Goal: Task Accomplishment & Management: Use online tool/utility

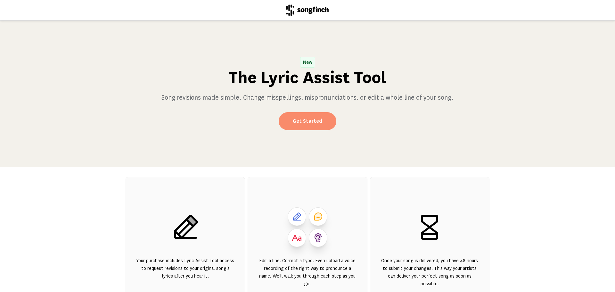
click at [309, 120] on link "Get Started" at bounding box center [308, 121] width 58 height 18
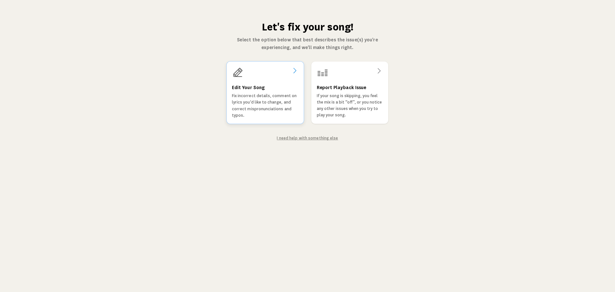
click at [294, 70] on icon at bounding box center [295, 71] width 8 height 8
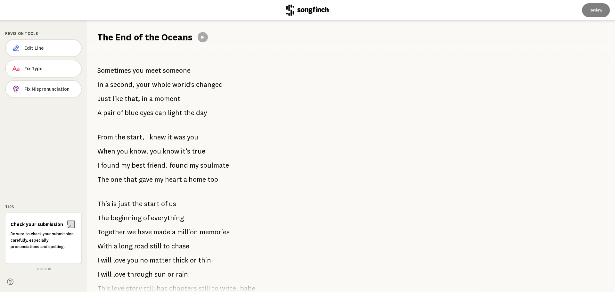
drag, startPoint x: 97, startPoint y: 69, endPoint x: 157, endPoint y: 76, distance: 59.9
click at [157, 76] on p "Sometimes you meet someone" at bounding box center [143, 70] width 93 height 13
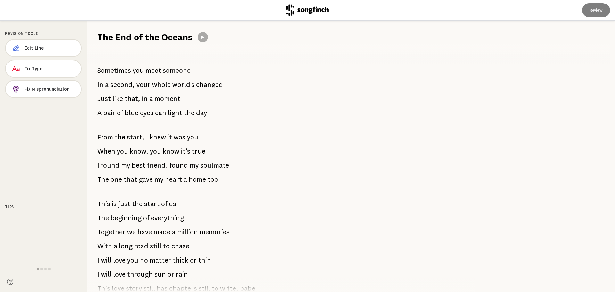
drag, startPoint x: 99, startPoint y: 69, endPoint x: 176, endPoint y: 75, distance: 77.7
click at [174, 75] on p "Sometimes you meet someone" at bounding box center [143, 70] width 93 height 13
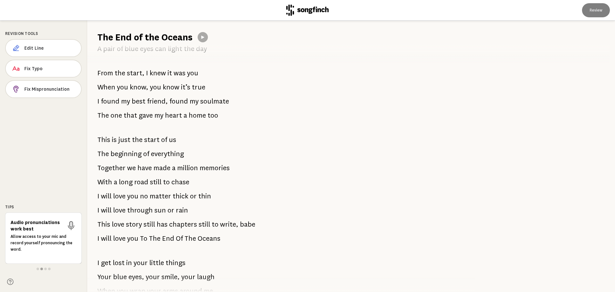
scroll to position [96, 0]
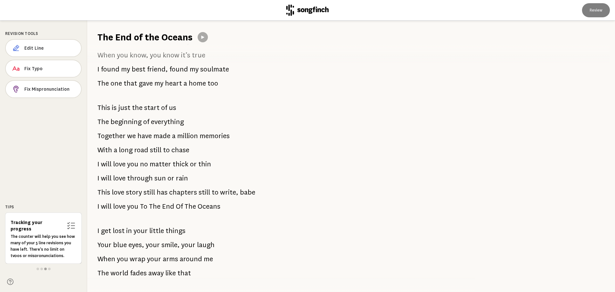
click at [147, 165] on span "no" at bounding box center [144, 164] width 8 height 13
click at [149, 162] on p "I will love you no matter thick or thin" at bounding box center [154, 164] width 114 height 13
click at [47, 47] on span "Edit Line" at bounding box center [50, 48] width 52 height 6
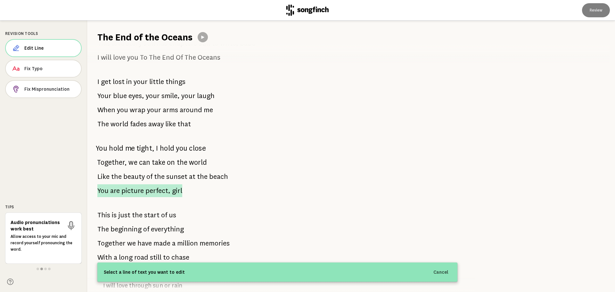
scroll to position [256, 0]
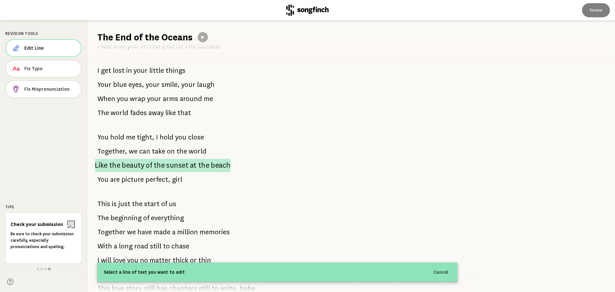
click at [160, 165] on span "the" at bounding box center [159, 165] width 11 height 13
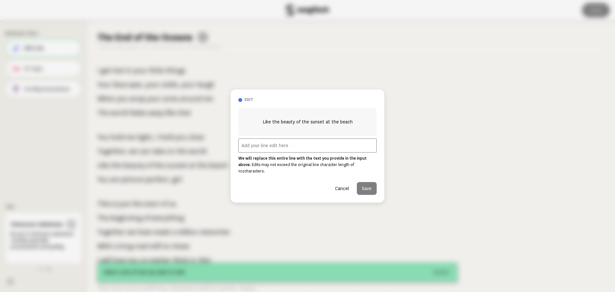
click at [339, 184] on button "Cancel" at bounding box center [342, 188] width 24 height 13
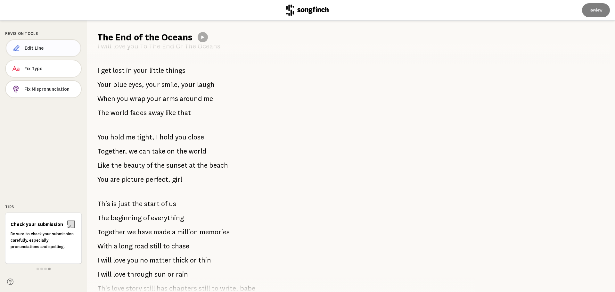
click at [32, 49] on span "Edit Line" at bounding box center [50, 48] width 51 height 6
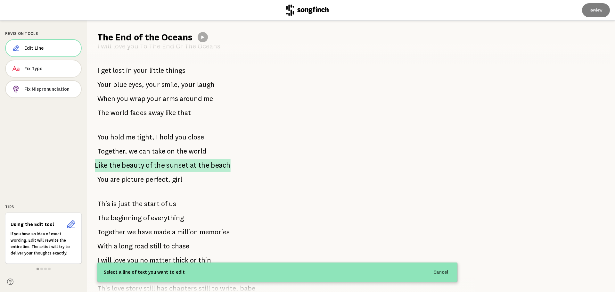
click at [118, 165] on span "the" at bounding box center [114, 165] width 11 height 13
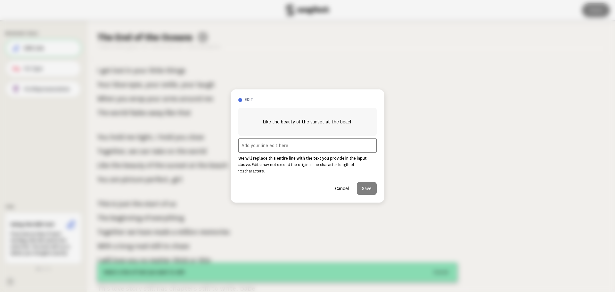
click at [276, 151] on input "text" at bounding box center [307, 145] width 138 height 14
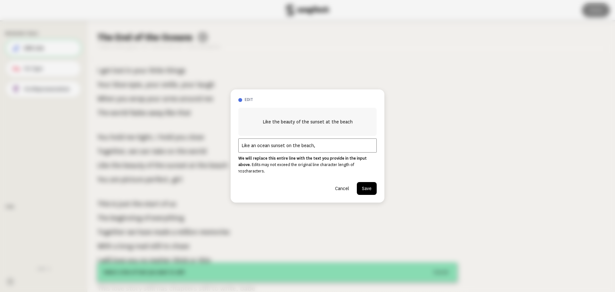
type input "Like an ocean sunset on the beach,"
click at [365, 185] on button "Save" at bounding box center [367, 188] width 20 height 13
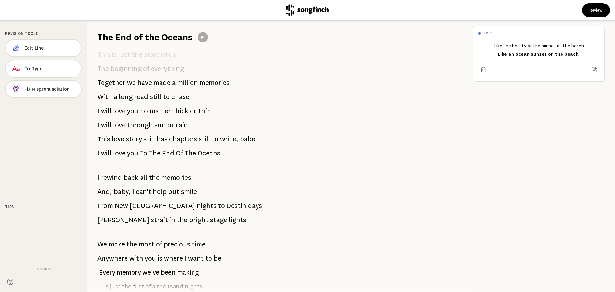
scroll to position [448, 0]
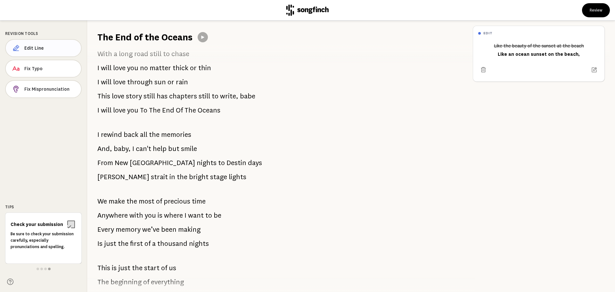
click at [38, 46] on span "Edit Line" at bounding box center [50, 48] width 52 height 6
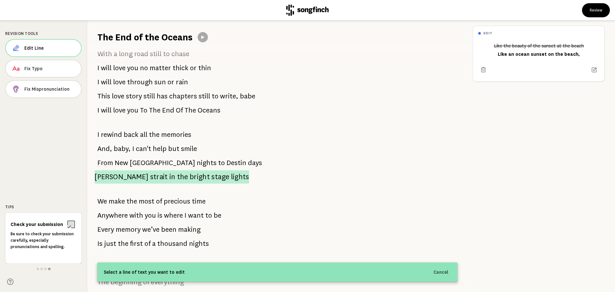
click at [169, 176] on span "in" at bounding box center [172, 176] width 6 height 13
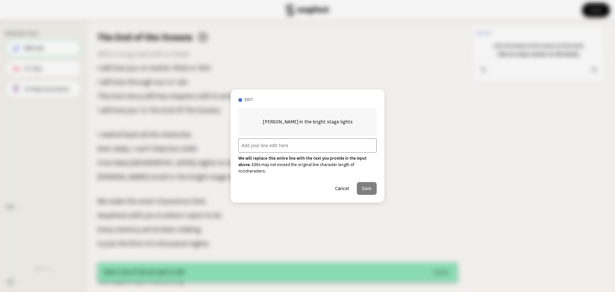
click at [247, 151] on input "text" at bounding box center [307, 145] width 138 height 14
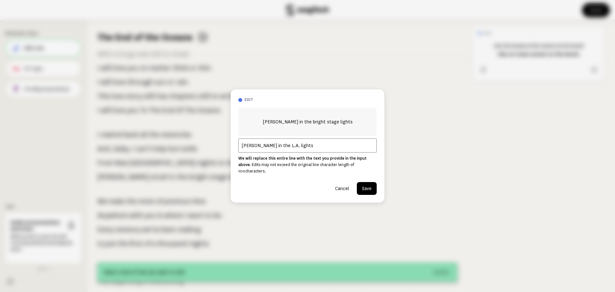
type input "[PERSON_NAME] in the L.A. lights"
click at [369, 186] on button "Save" at bounding box center [367, 188] width 20 height 13
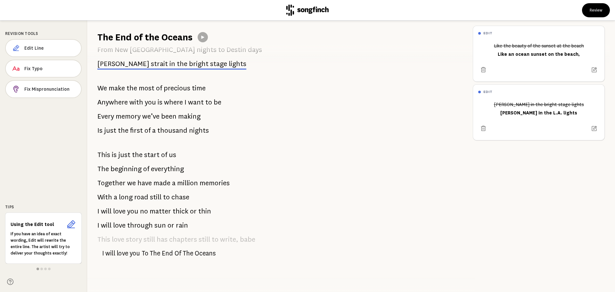
scroll to position [566, 0]
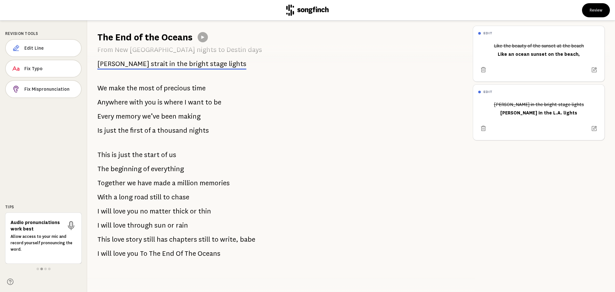
drag, startPoint x: 210, startPoint y: 124, endPoint x: 102, endPoint y: 121, distance: 108.0
click at [103, 122] on div "Sometimes you meet someone In a second, your whole world's changed Just like th…" at bounding box center [277, 168] width 380 height 248
drag, startPoint x: 105, startPoint y: 123, endPoint x: 172, endPoint y: 127, distance: 67.0
click at [172, 127] on p "Is just the first of a thousand nights" at bounding box center [152, 130] width 111 height 13
drag, startPoint x: 33, startPoint y: 46, endPoint x: 49, endPoint y: 61, distance: 21.8
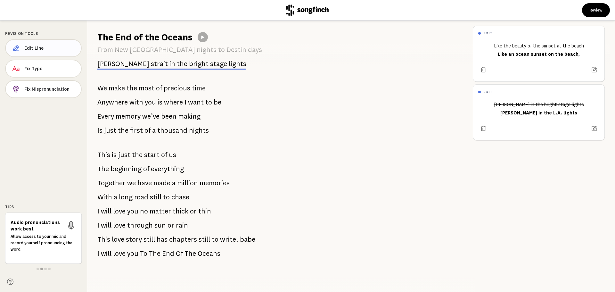
click at [34, 46] on span "Edit Line" at bounding box center [50, 48] width 52 height 6
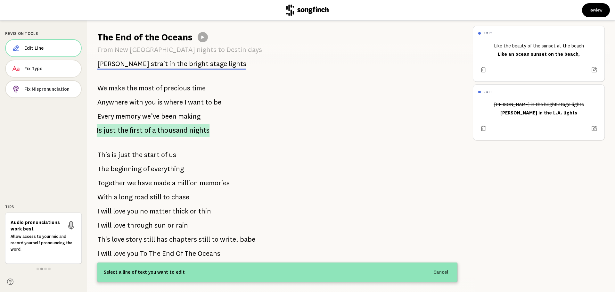
click at [160, 126] on span "thousand" at bounding box center [172, 130] width 30 height 13
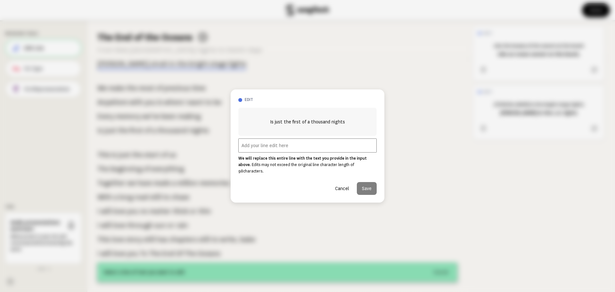
click at [280, 149] on input "text" at bounding box center [307, 145] width 138 height 14
type input "Is just the first of endless nights"
click at [370, 184] on button "Save" at bounding box center [367, 188] width 20 height 13
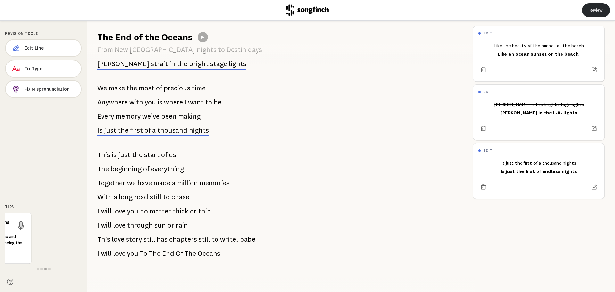
click at [592, 9] on button "Review" at bounding box center [596, 10] width 28 height 14
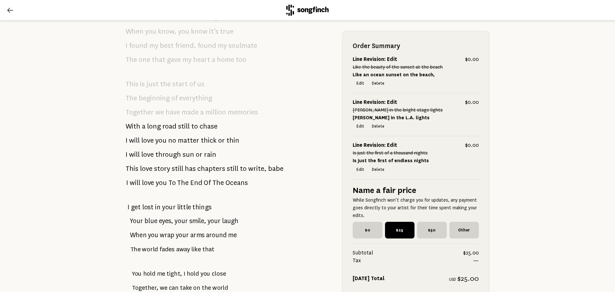
scroll to position [288, 0]
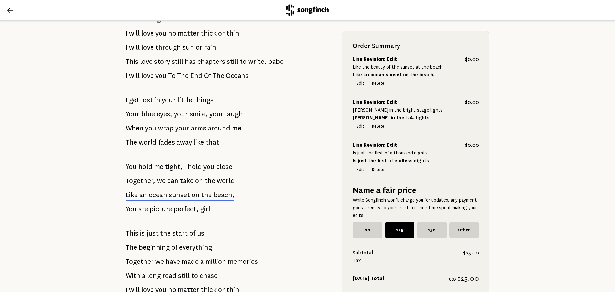
click at [403, 236] on span "$25" at bounding box center [400, 230] width 30 height 17
click at [389, 226] on input "$25" at bounding box center [387, 224] width 4 height 4
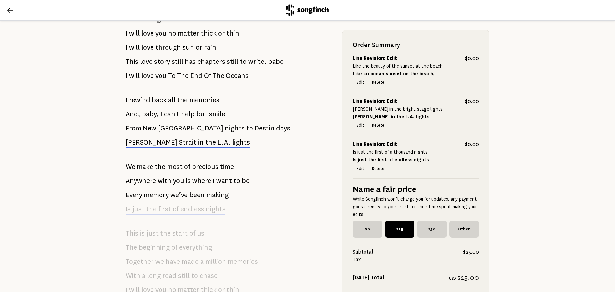
click at [420, 265] on div "Subtotal $25.00 Tax — [DATE] Total USD $25.00" at bounding box center [416, 265] width 126 height 34
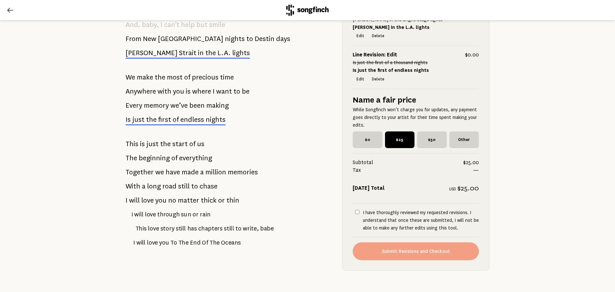
scroll to position [656, 0]
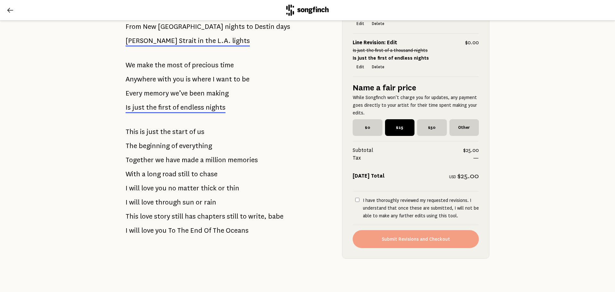
click at [357, 198] on input "I have thoroughly reviewed my requested revisions. I understand that once these…" at bounding box center [357, 200] width 4 height 4
checkbox input "true"
